Goal: Information Seeking & Learning: Learn about a topic

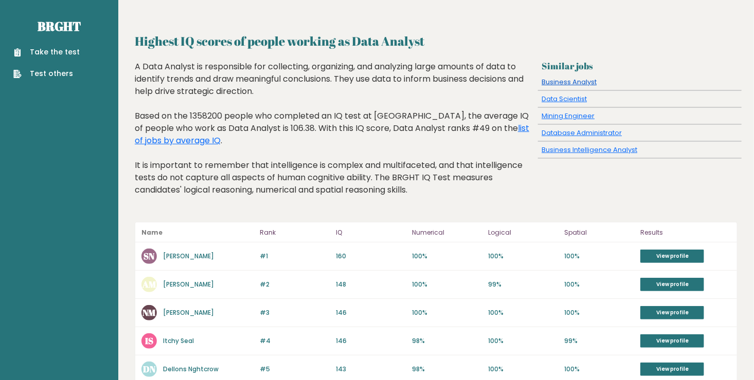
click at [577, 80] on link "Business Analyst" at bounding box center [568, 82] width 55 height 10
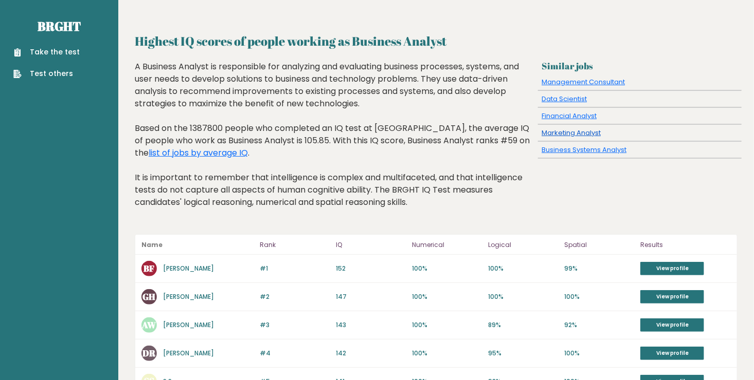
click at [562, 128] on link "Marketing Analyst" at bounding box center [570, 133] width 59 height 10
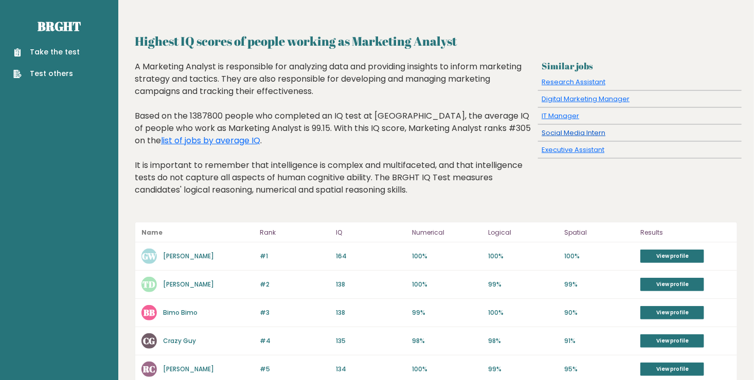
click at [555, 134] on link "Social Media Intern" at bounding box center [573, 133] width 64 height 10
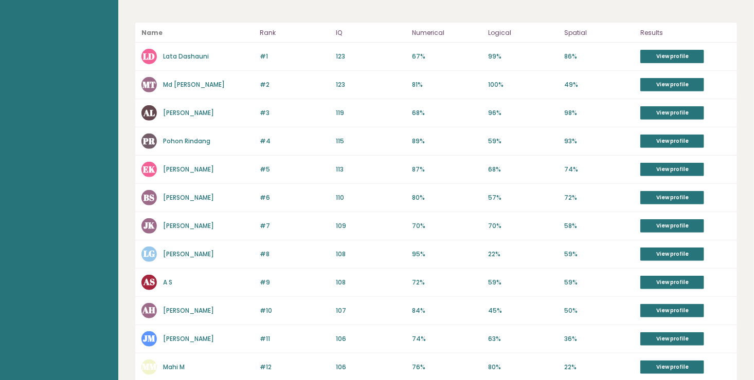
scroll to position [51, 0]
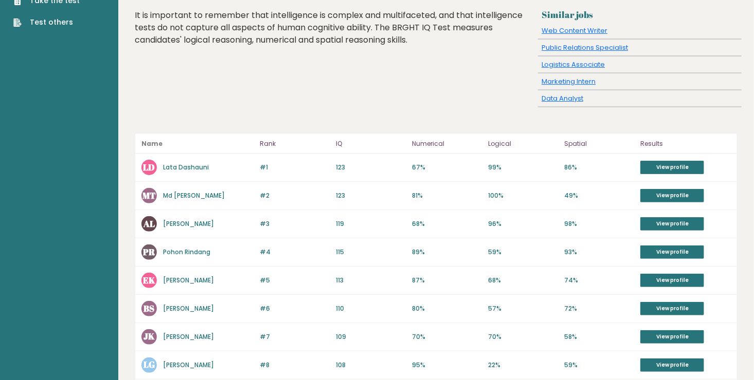
drag, startPoint x: 212, startPoint y: 170, endPoint x: 157, endPoint y: 175, distance: 55.8
click at [157, 175] on div "#1 LD Lata Dashauni 124 #1 123 67% 99% 86% View profile" at bounding box center [435, 168] width 601 height 28
